Goal: Information Seeking & Learning: Learn about a topic

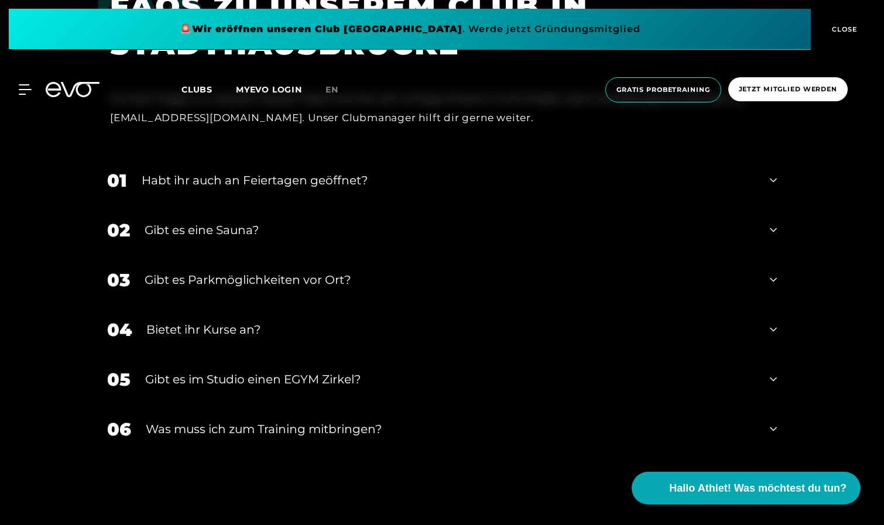
scroll to position [4354, 0]
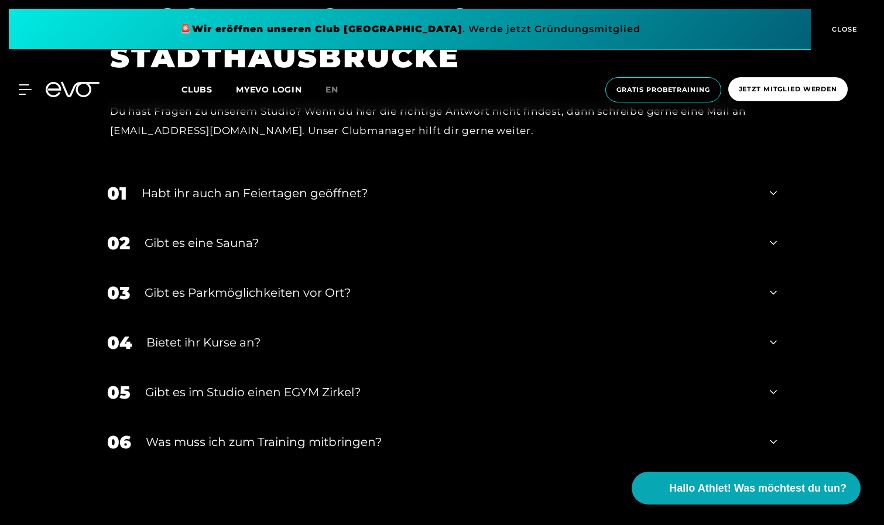
click at [341, 184] on div "Habt ihr auch an Feiertagen geöffnet?" at bounding box center [448, 193] width 613 height 18
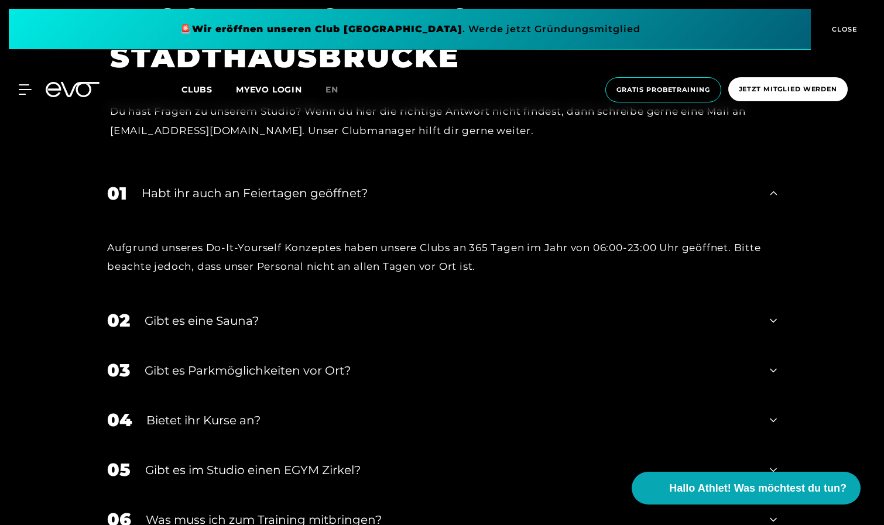
click at [341, 184] on div "Habt ihr auch an Feiertagen geöffnet?" at bounding box center [448, 193] width 613 height 18
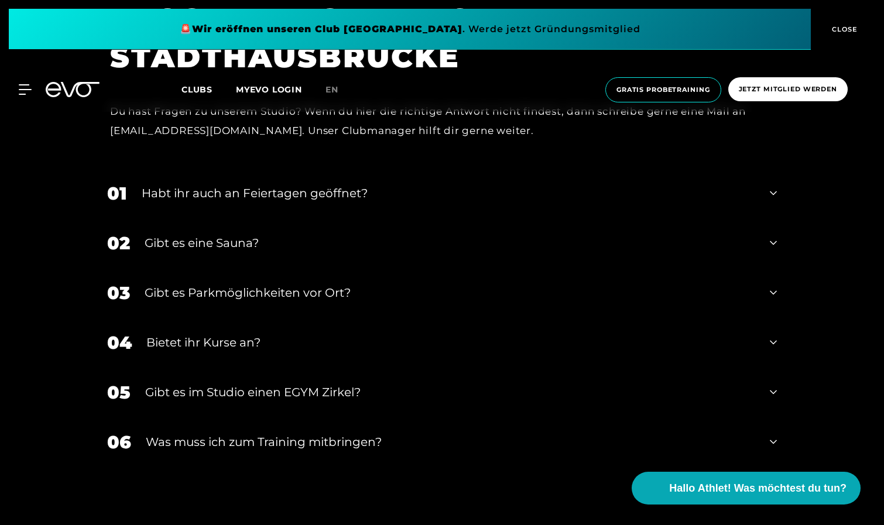
click at [309, 234] on div "Gibt es eine Sauna?" at bounding box center [450, 243] width 611 height 18
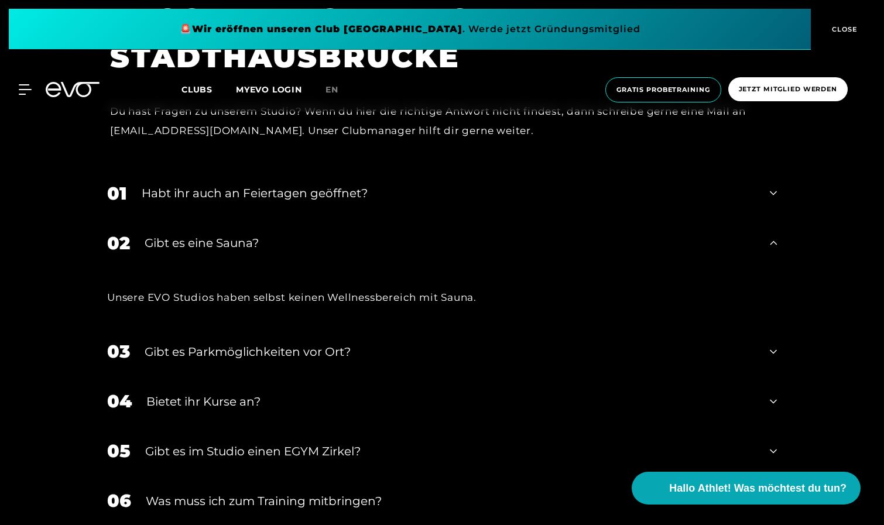
click at [309, 234] on div "Gibt es eine Sauna?" at bounding box center [450, 243] width 611 height 18
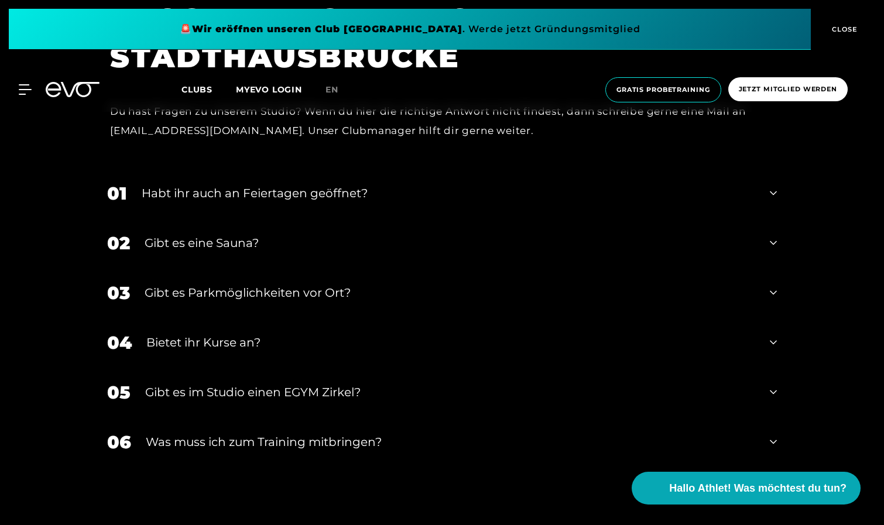
click at [305, 284] on div "Gibt es Parkmöglichkeiten vor Ort?" at bounding box center [450, 293] width 611 height 18
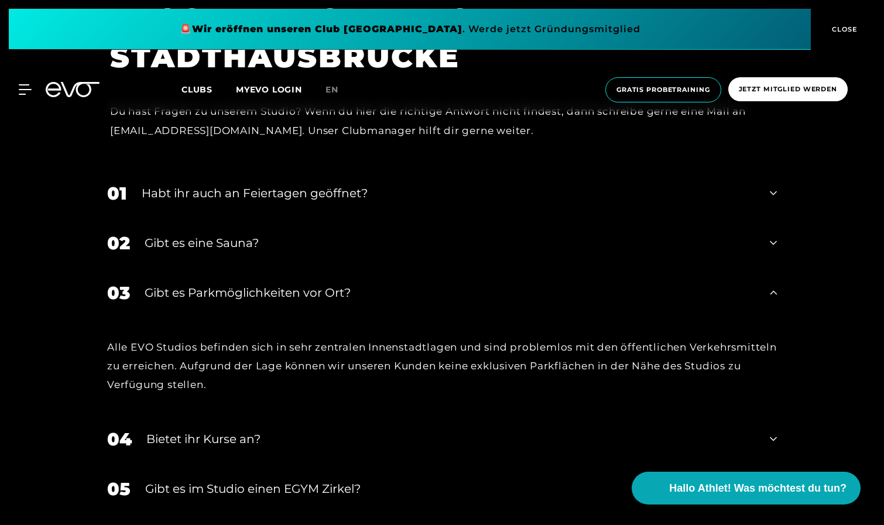
click at [304, 284] on div "Gibt es Parkmöglichkeiten vor Ort?" at bounding box center [450, 293] width 611 height 18
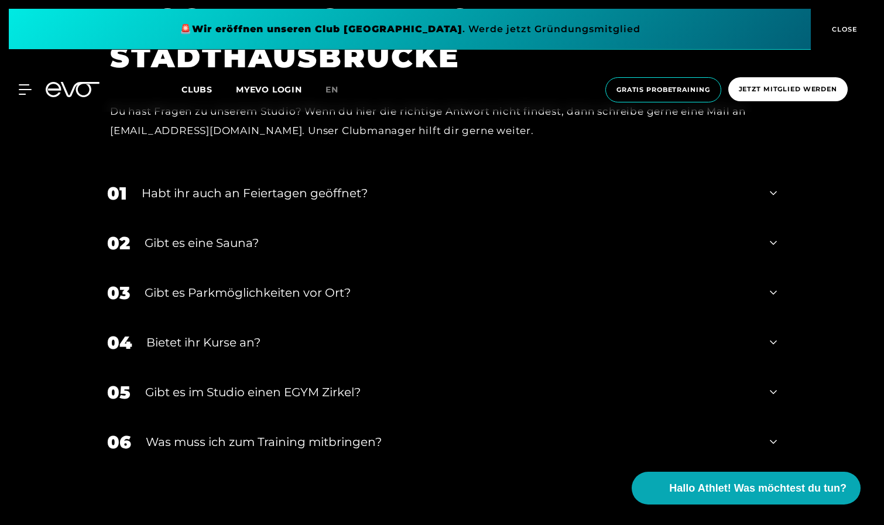
click at [287, 318] on div "04 Bietet ihr [DEMOGRAPHIC_DATA]?" at bounding box center [441, 343] width 693 height 50
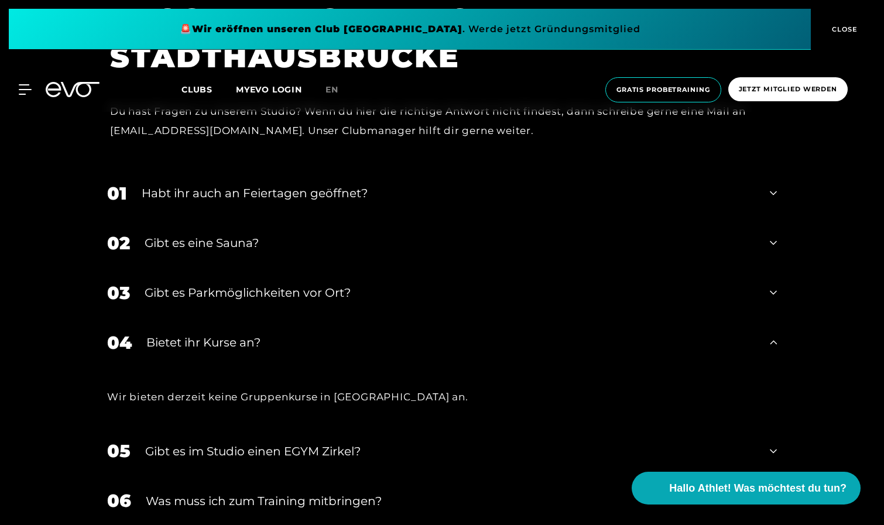
click at [287, 318] on div "04 Bietet ihr [DEMOGRAPHIC_DATA]?" at bounding box center [441, 343] width 693 height 50
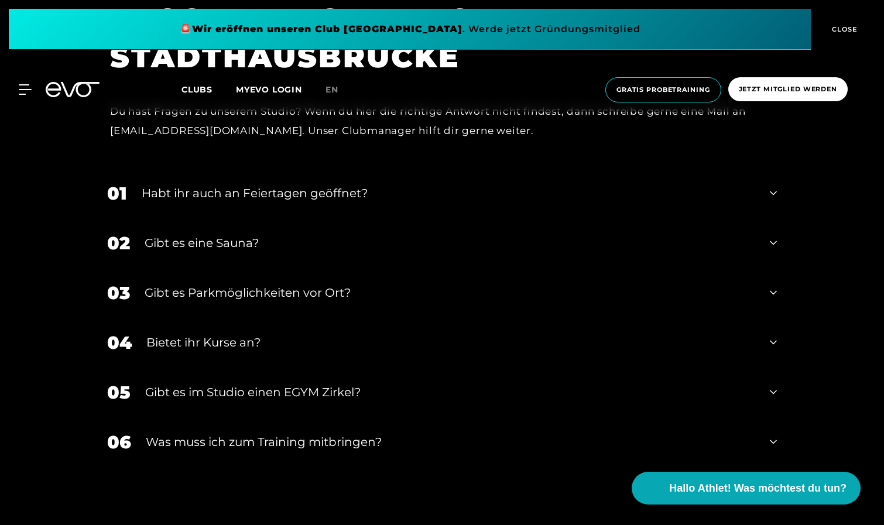
click at [289, 368] on div "05 Gibt es im Studio einen EGYM Zirkel?" at bounding box center [441, 393] width 693 height 50
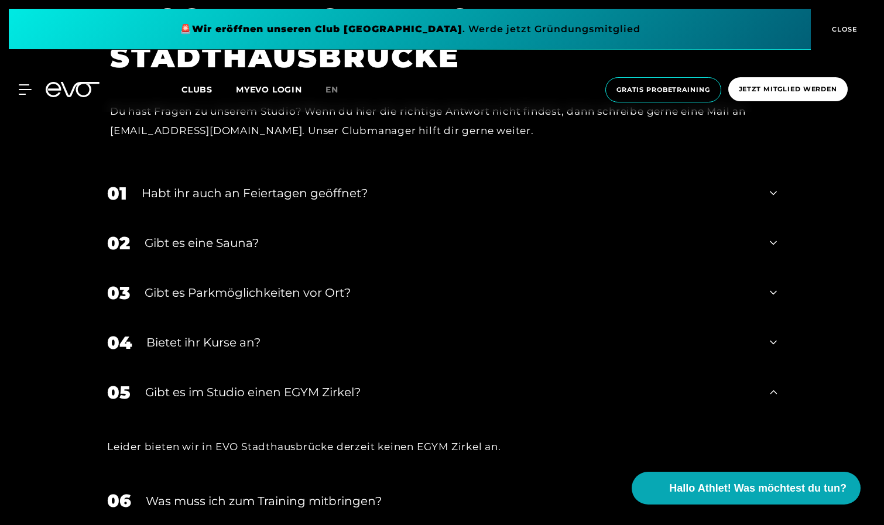
click at [288, 368] on div "05 Gibt es im Studio einen EGYM Zirkel?" at bounding box center [441, 393] width 693 height 50
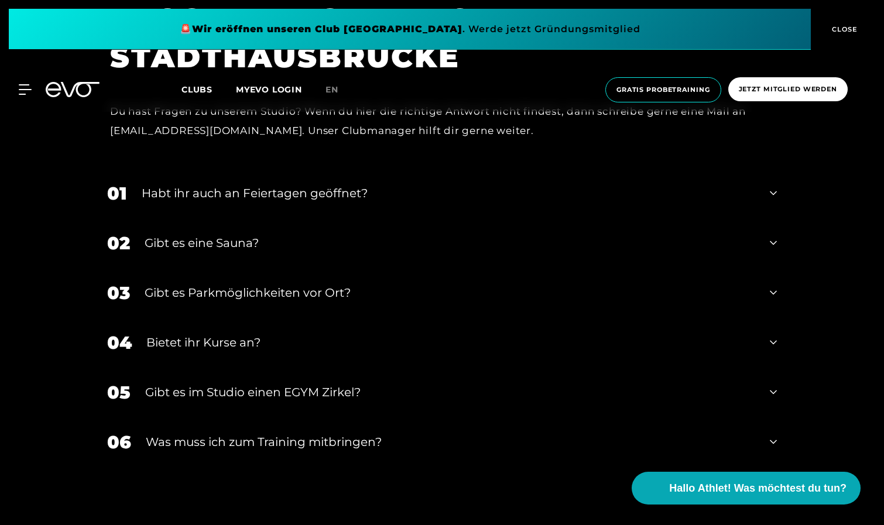
click at [289, 433] on div "Was muss ich zum Training mitbringen?" at bounding box center [450, 442] width 609 height 18
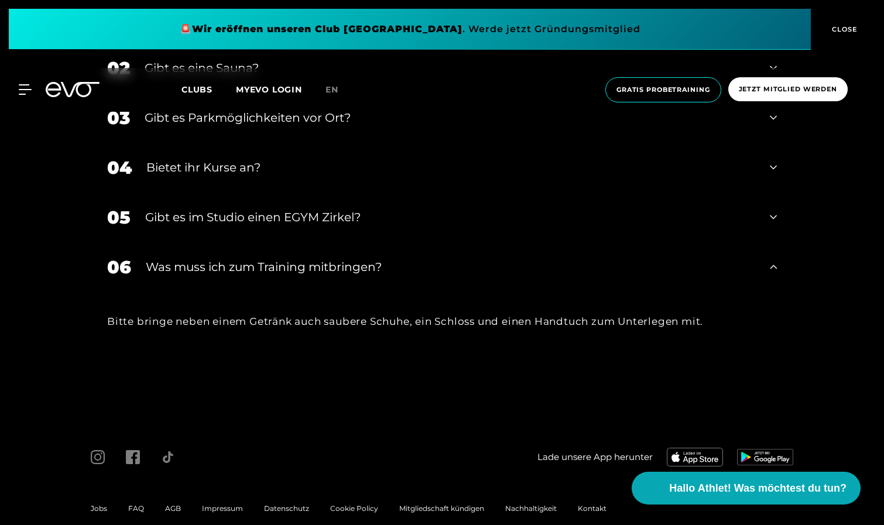
scroll to position [4528, 0]
click at [847, 31] on span "CLOSE" at bounding box center [843, 29] width 29 height 11
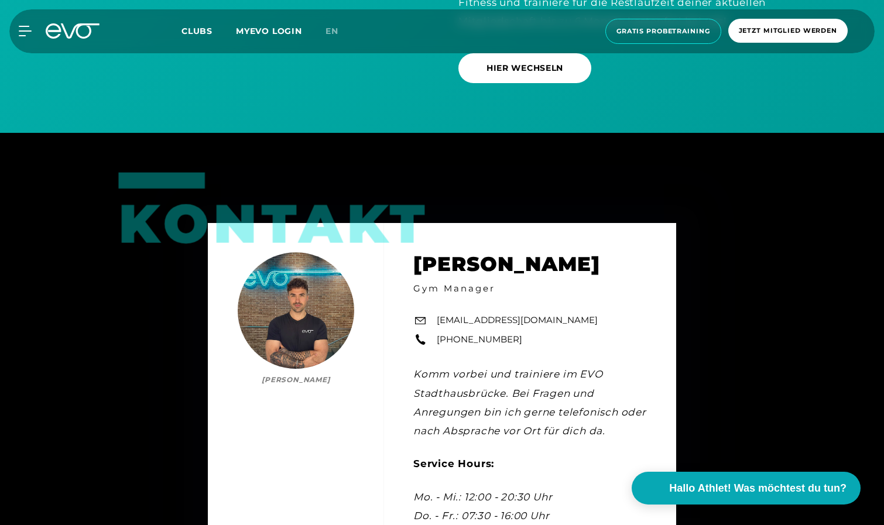
scroll to position [3665, 0]
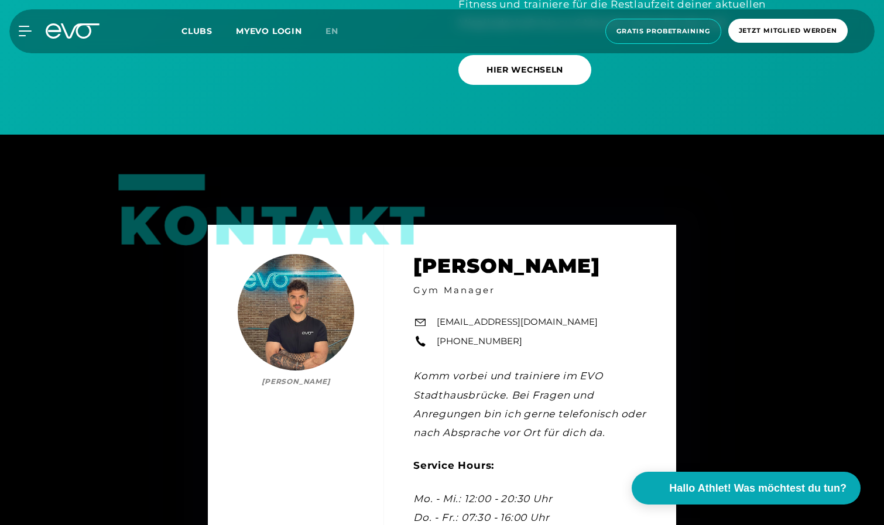
click at [201, 28] on span "Clubs" at bounding box center [196, 31] width 31 height 11
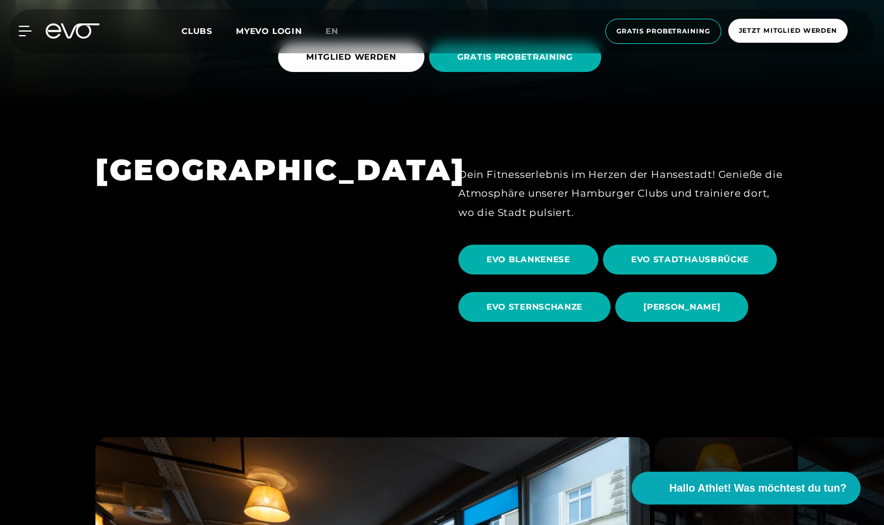
scroll to position [467, 0]
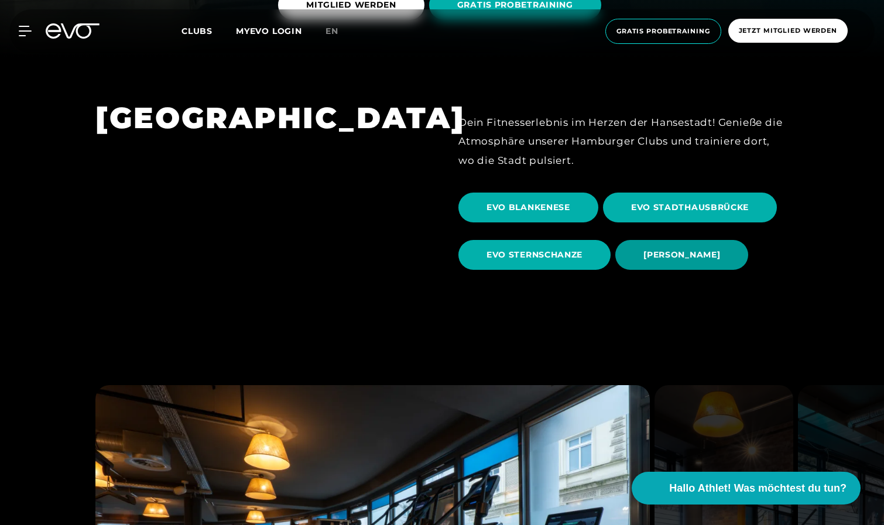
click at [654, 269] on span "[PERSON_NAME]" at bounding box center [681, 255] width 133 height 30
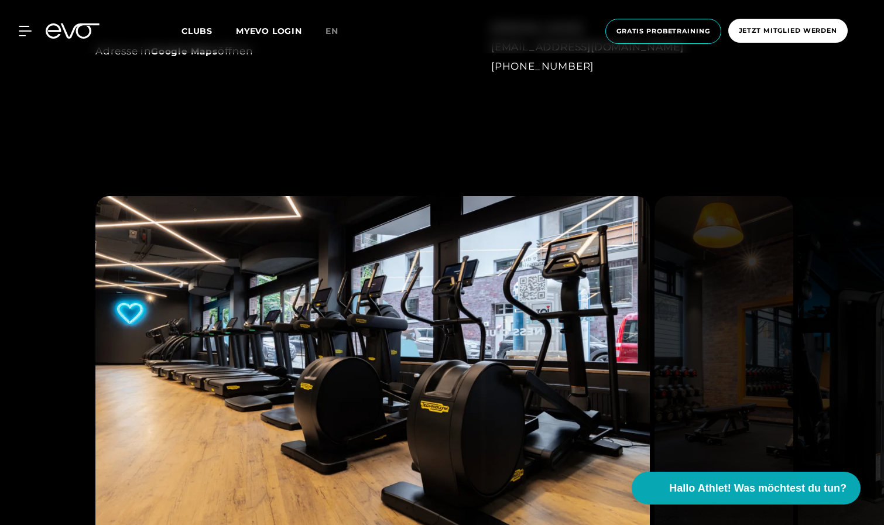
scroll to position [1106, 0]
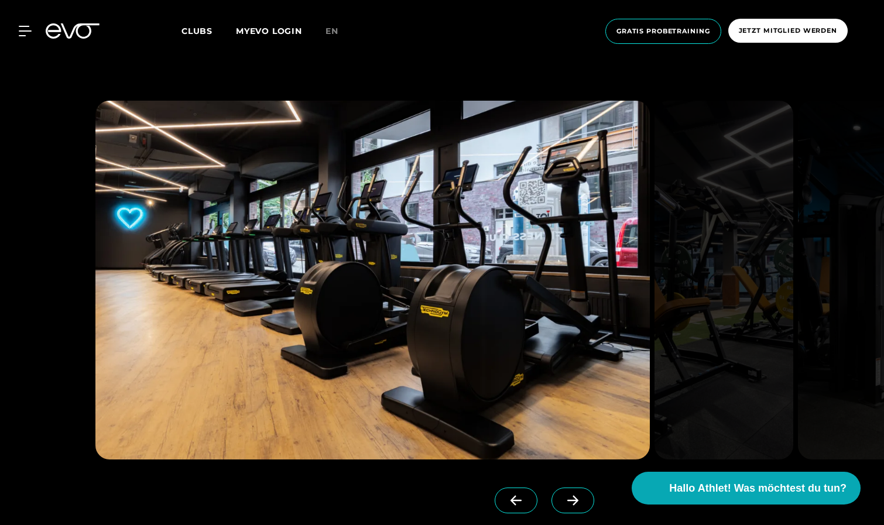
click at [578, 496] on icon at bounding box center [573, 500] width 20 height 11
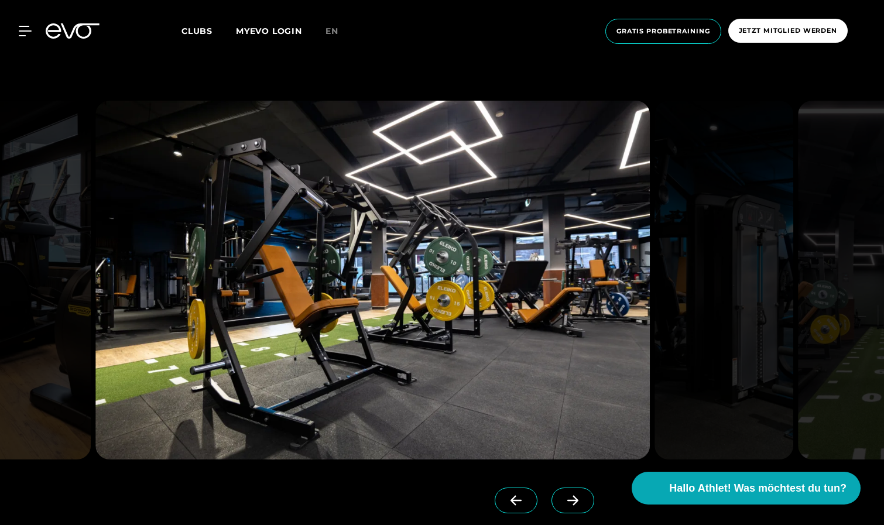
click at [578, 496] on icon at bounding box center [573, 500] width 20 height 11
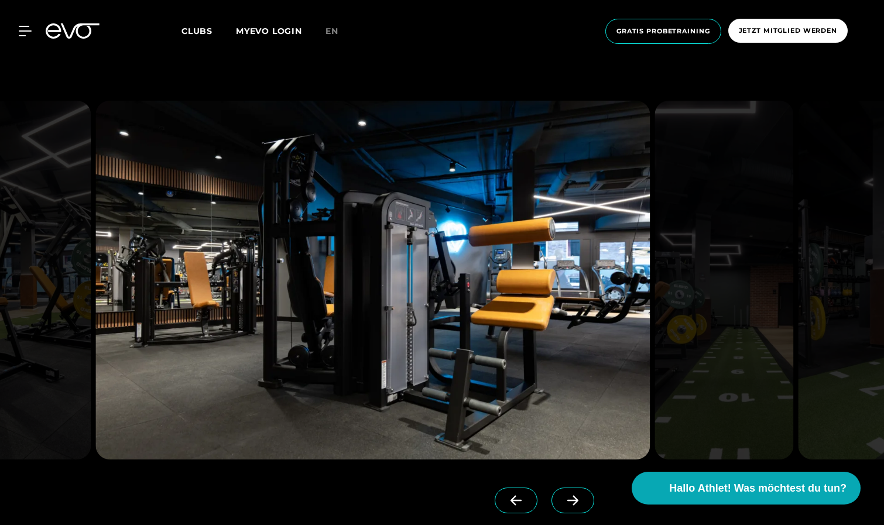
click at [578, 496] on icon at bounding box center [573, 500] width 20 height 11
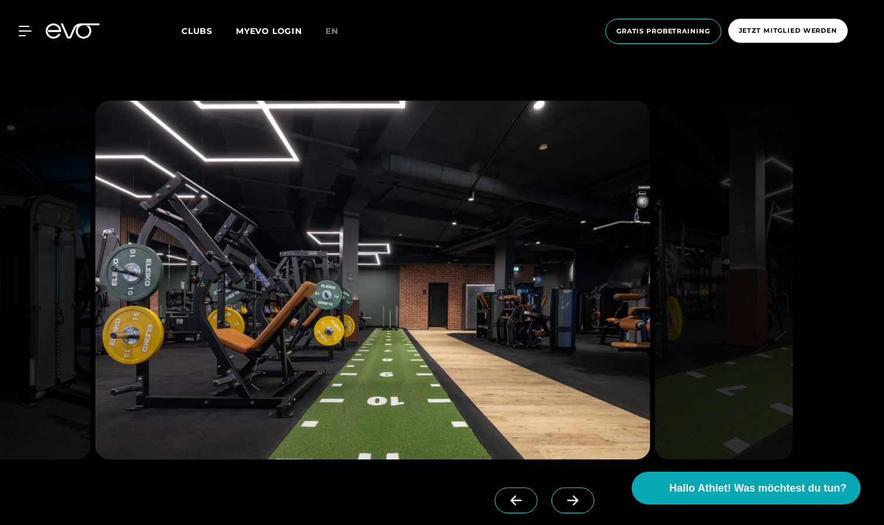
click at [578, 496] on icon at bounding box center [573, 500] width 20 height 11
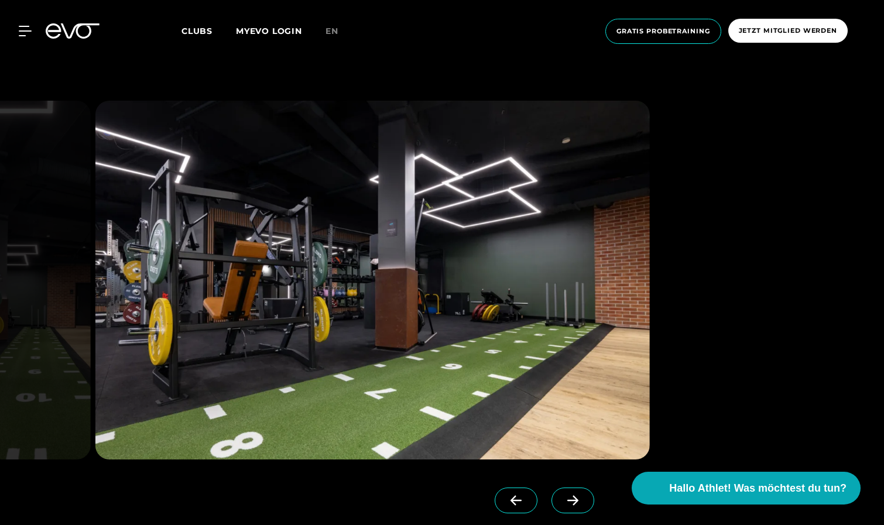
click at [578, 496] on icon at bounding box center [573, 500] width 20 height 11
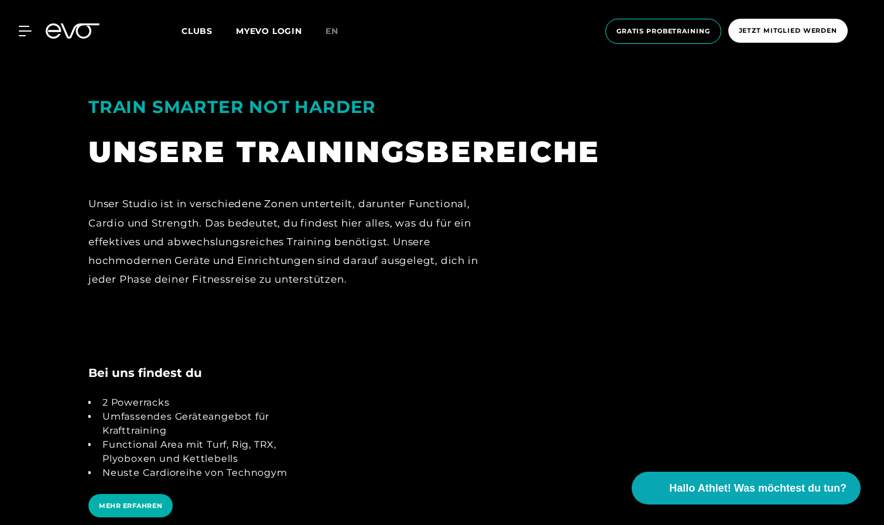
scroll to position [2263, 0]
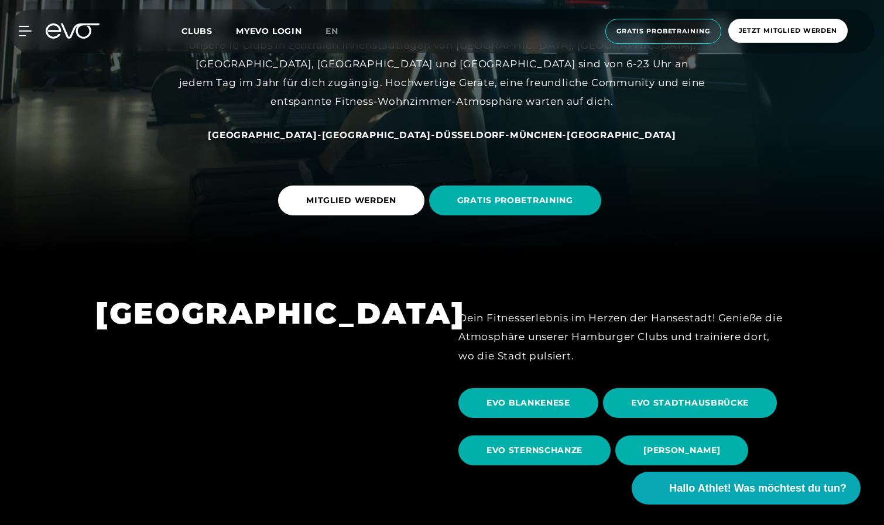
scroll to position [351, 0]
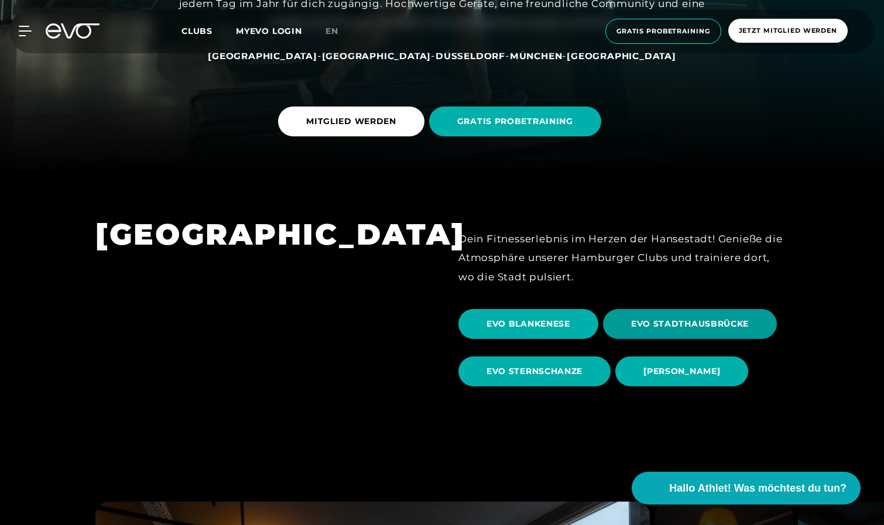
click at [626, 321] on span "EVO STADTHAUSBRÜCKE" at bounding box center [690, 324] width 174 height 30
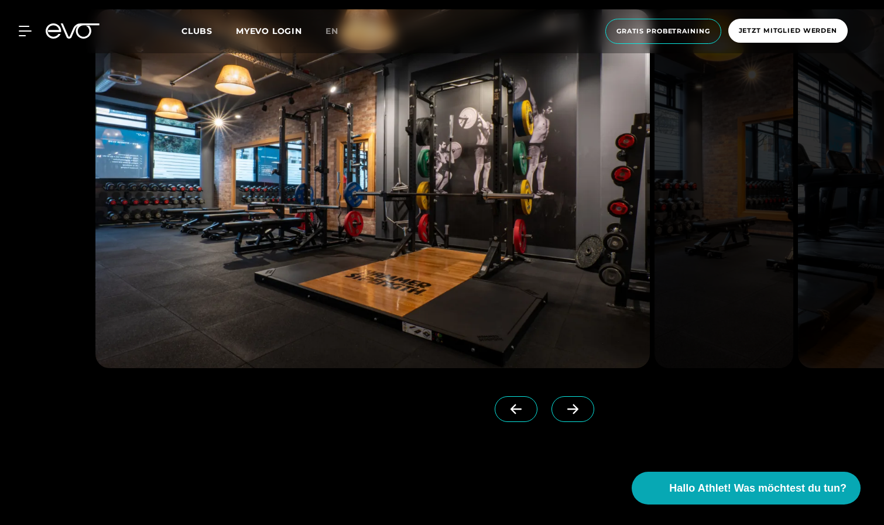
scroll to position [1136, 0]
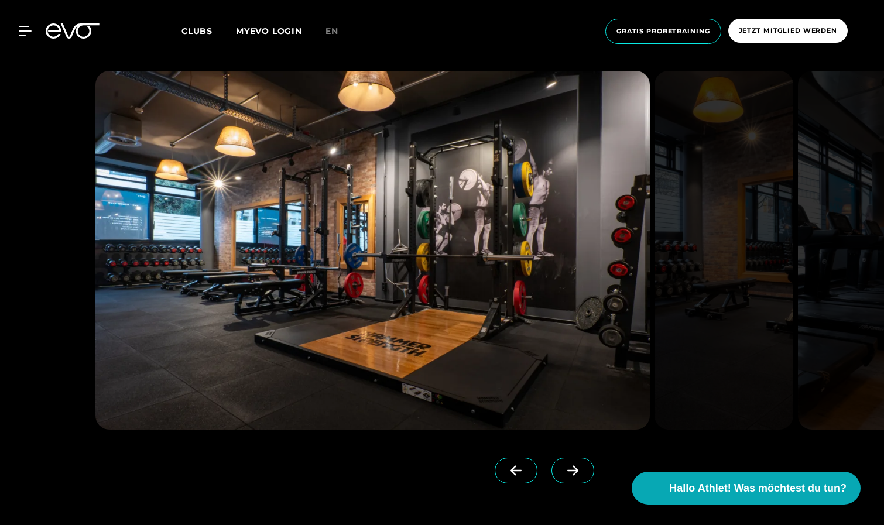
click at [565, 467] on icon at bounding box center [573, 470] width 20 height 11
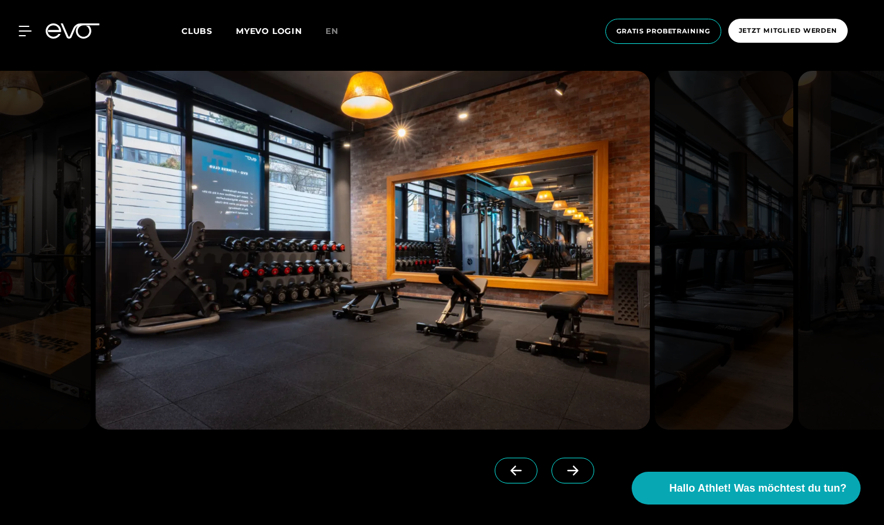
click at [565, 467] on icon at bounding box center [573, 470] width 20 height 11
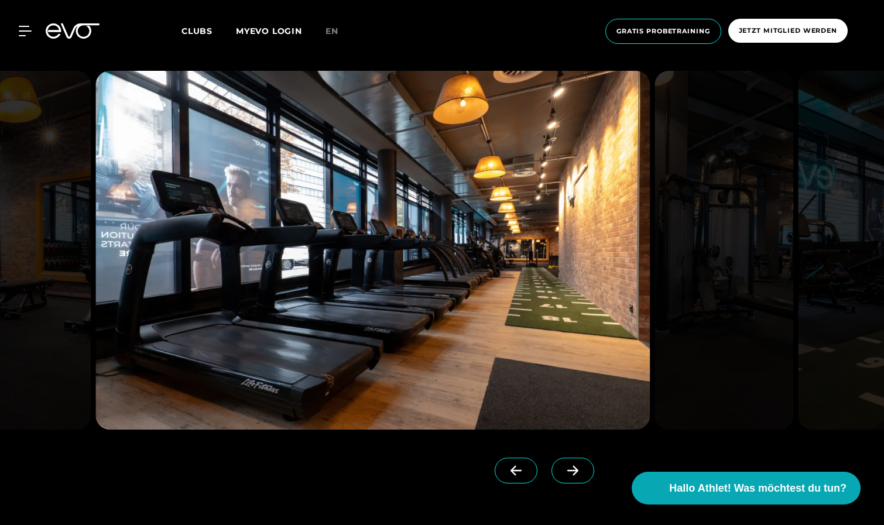
click at [565, 467] on icon at bounding box center [573, 470] width 20 height 11
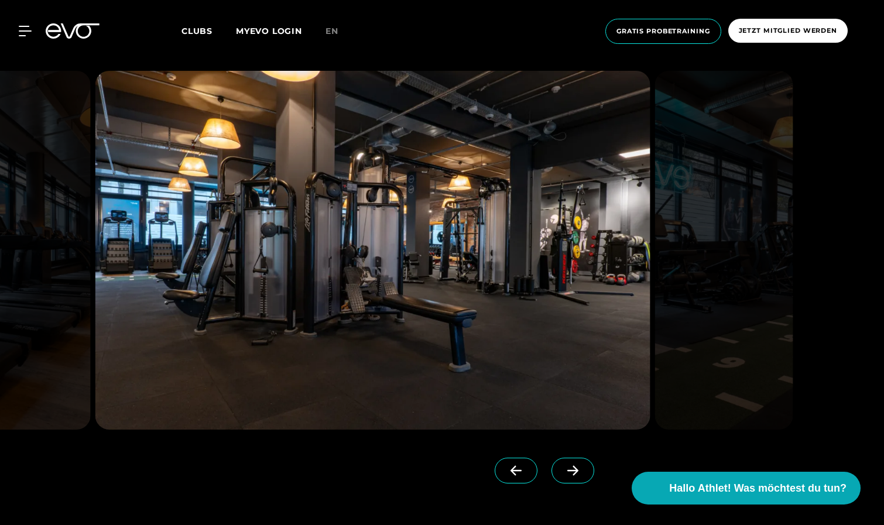
click at [565, 467] on icon at bounding box center [573, 470] width 20 height 11
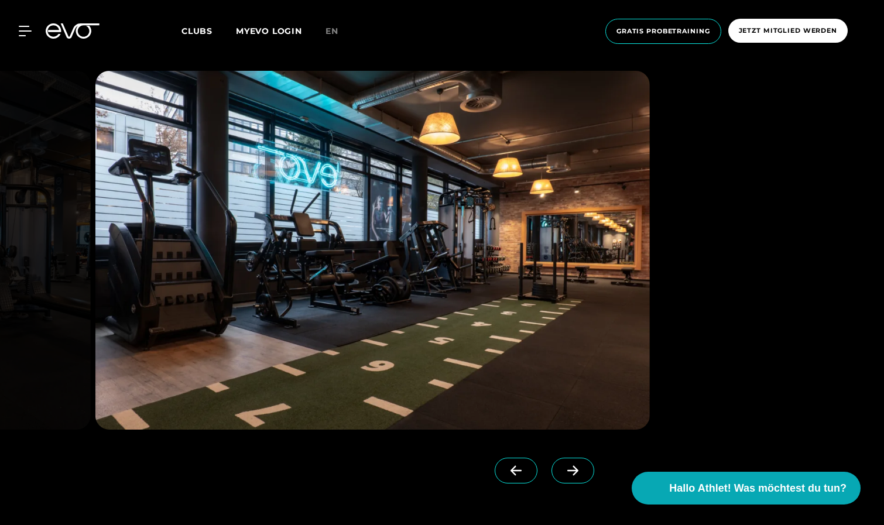
click at [565, 467] on icon at bounding box center [573, 470] width 20 height 11
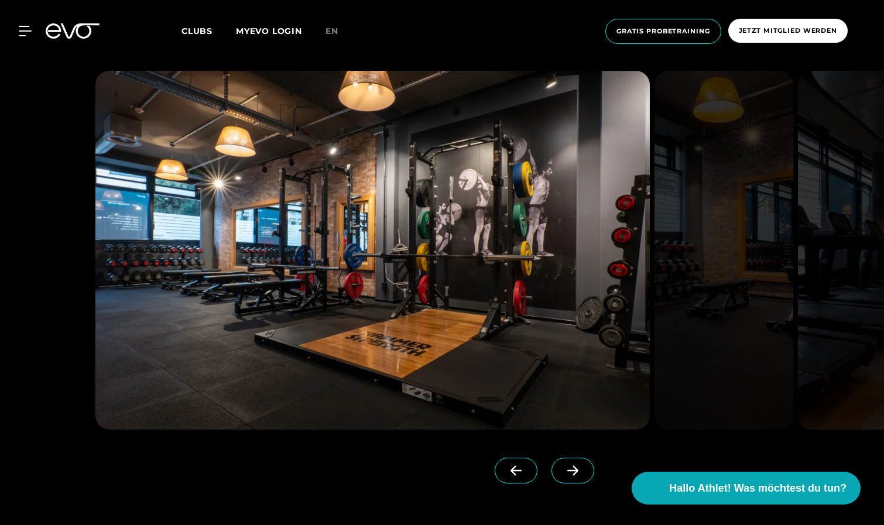
click at [577, 471] on icon at bounding box center [572, 471] width 11 height 10
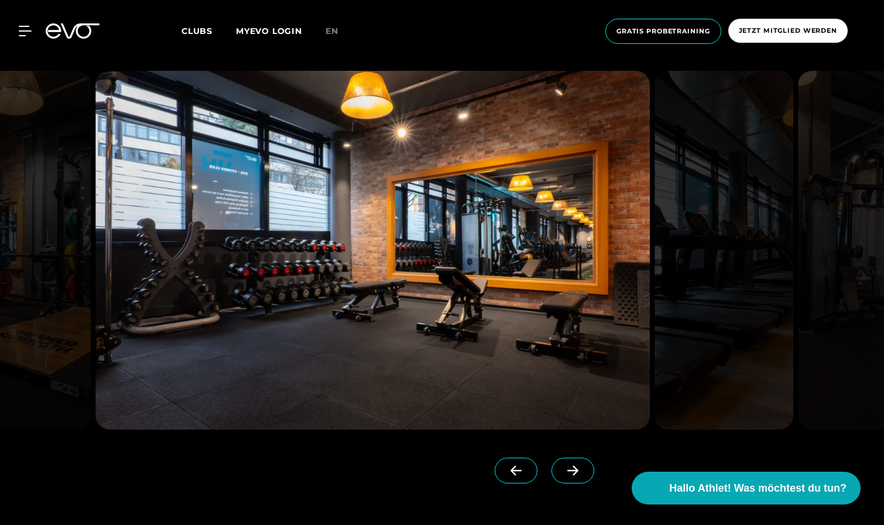
click at [577, 471] on icon at bounding box center [572, 471] width 11 height 10
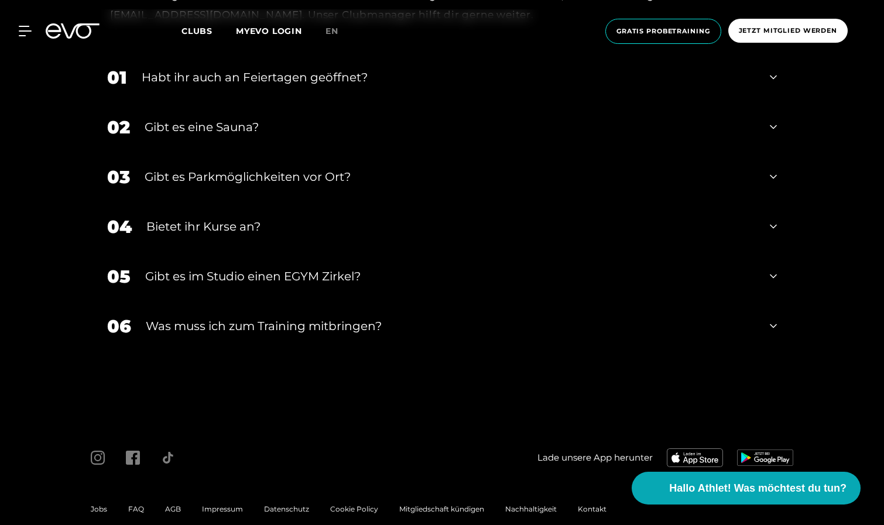
scroll to position [4469, 0]
click at [101, 451] on icon at bounding box center [98, 458] width 14 height 14
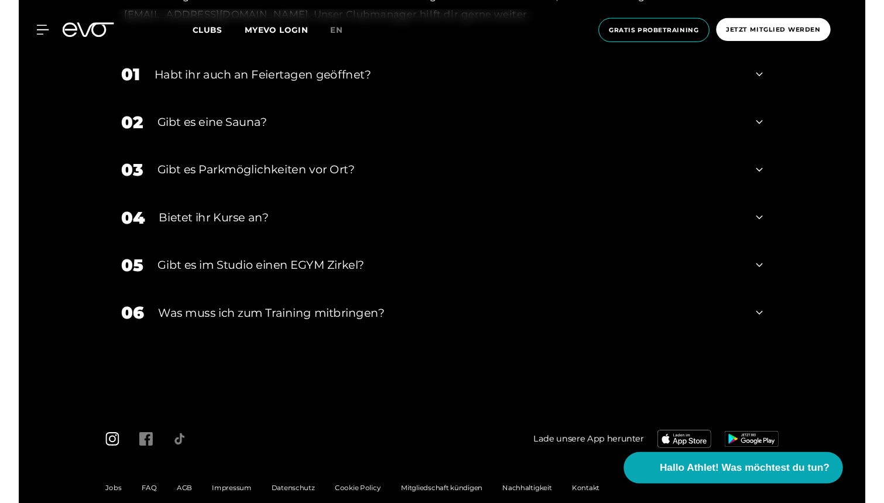
scroll to position [4439, 0]
